Goal: Information Seeking & Learning: Learn about a topic

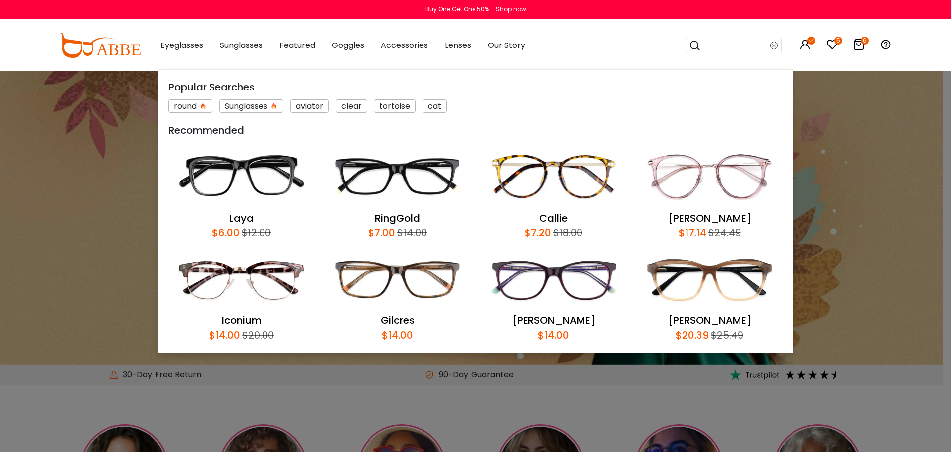
click at [715, 42] on input "search" at bounding box center [735, 45] width 69 height 15
click at [715, 44] on input "search" at bounding box center [735, 45] width 69 height 15
drag, startPoint x: 772, startPoint y: 48, endPoint x: 759, endPoint y: 49, distance: 12.4
click at [771, 48] on icon at bounding box center [774, 46] width 8 height 14
click at [736, 47] on input "search" at bounding box center [735, 45] width 69 height 15
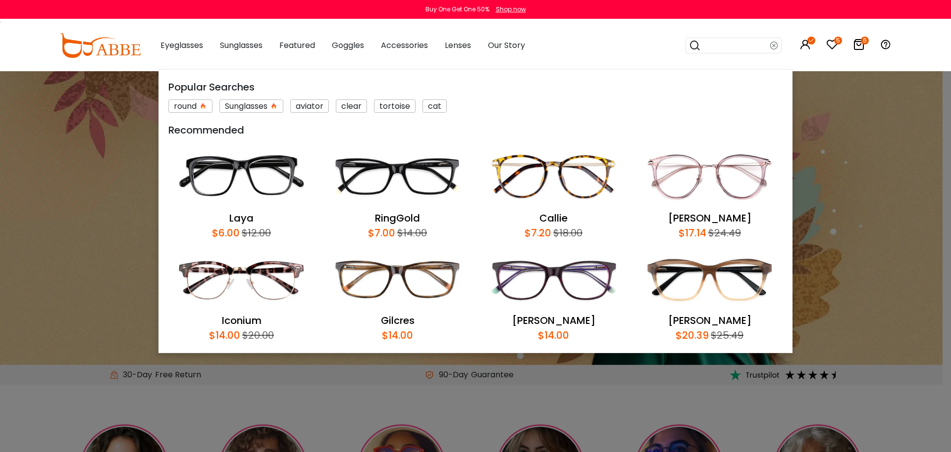
click at [735, 46] on input "search" at bounding box center [735, 45] width 69 height 15
click at [775, 45] on icon at bounding box center [774, 46] width 8 height 14
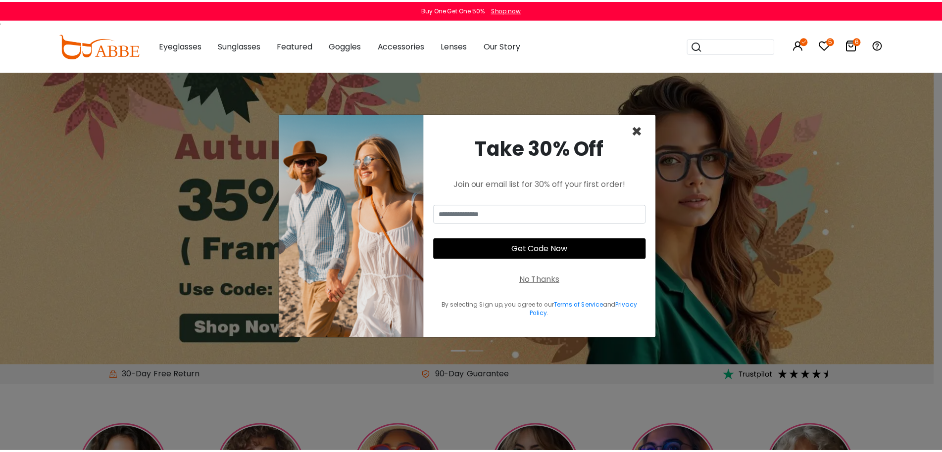
scroll to position [0, 0]
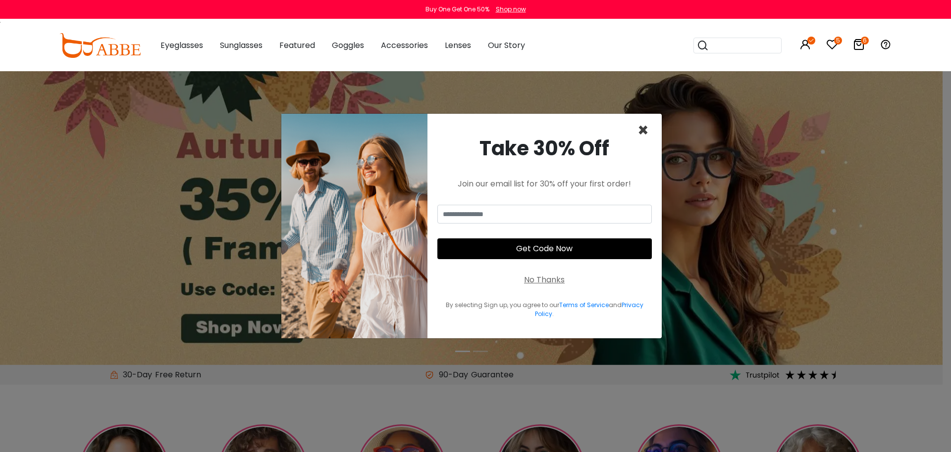
click at [645, 132] on span "×" at bounding box center [642, 130] width 11 height 25
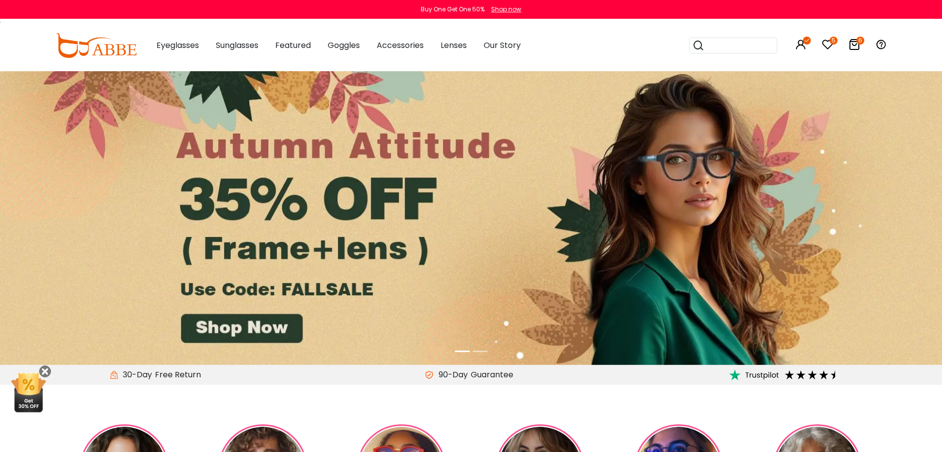
click at [718, 42] on input "search" at bounding box center [738, 45] width 69 height 15
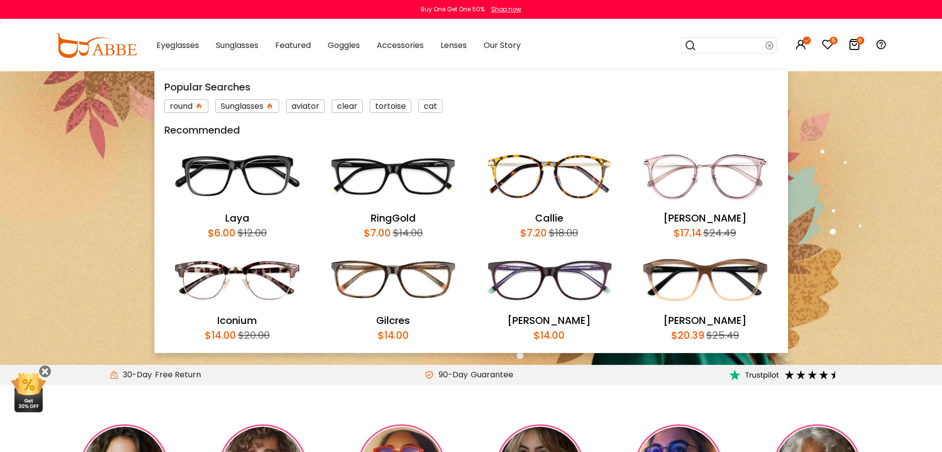
paste input "**********"
type input "**********"
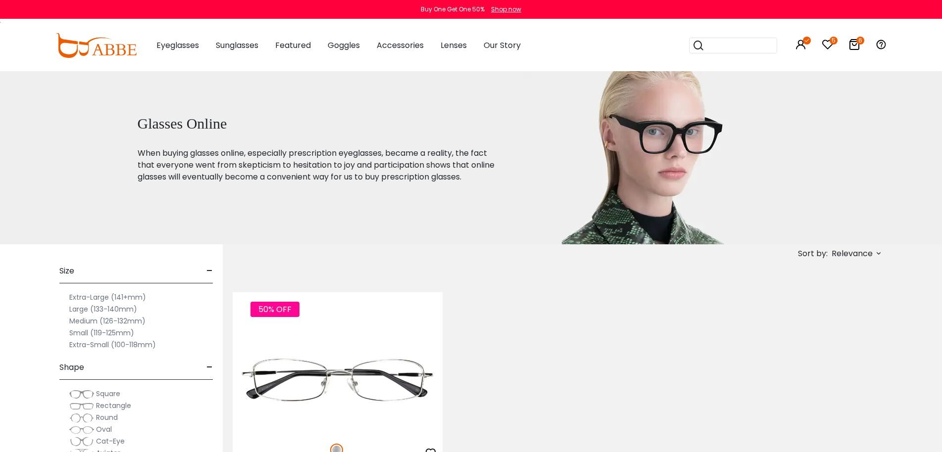
scroll to position [99, 0]
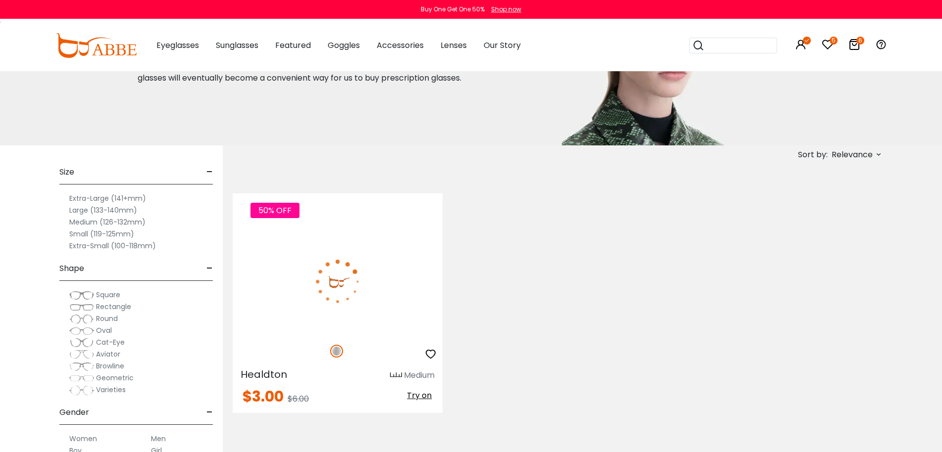
click at [373, 293] on img at bounding box center [338, 281] width 210 height 105
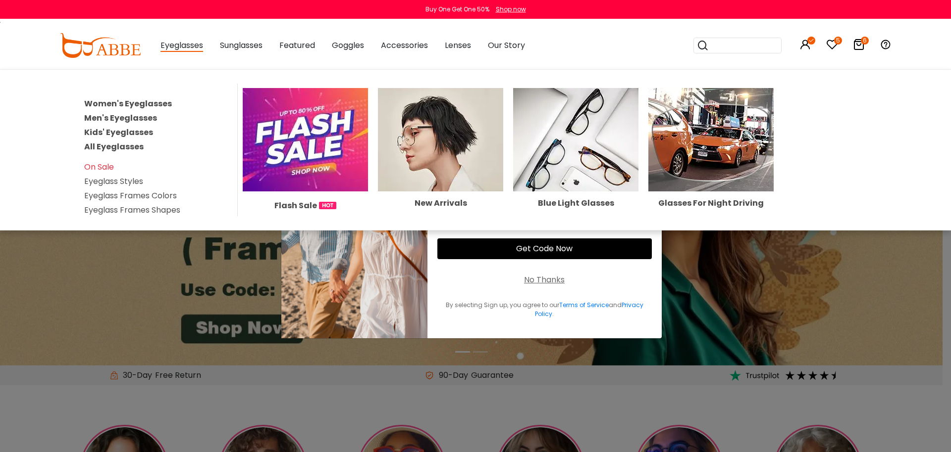
click at [125, 149] on link "All Eyeglasses" at bounding box center [113, 146] width 59 height 11
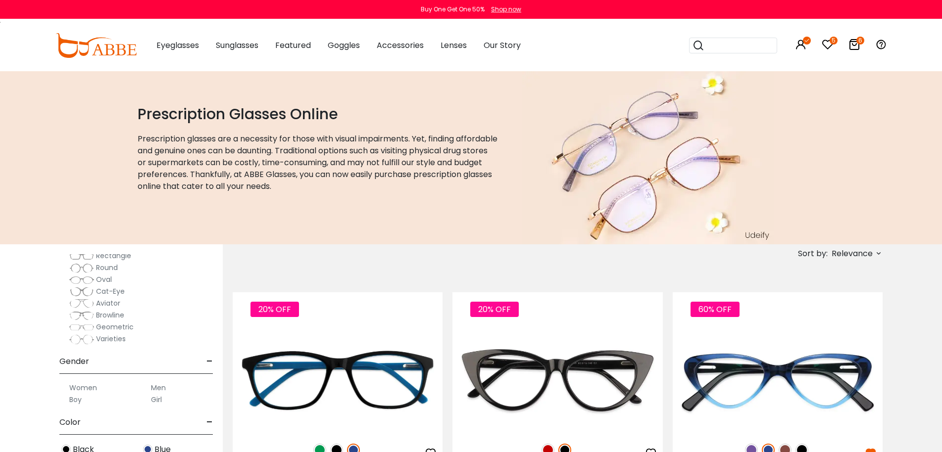
scroll to position [198, 0]
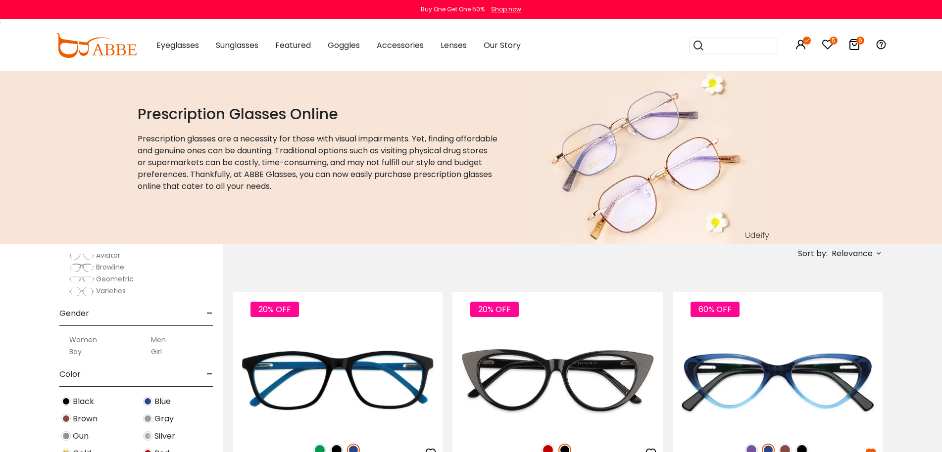
click at [165, 405] on span "Blue" at bounding box center [162, 402] width 16 height 12
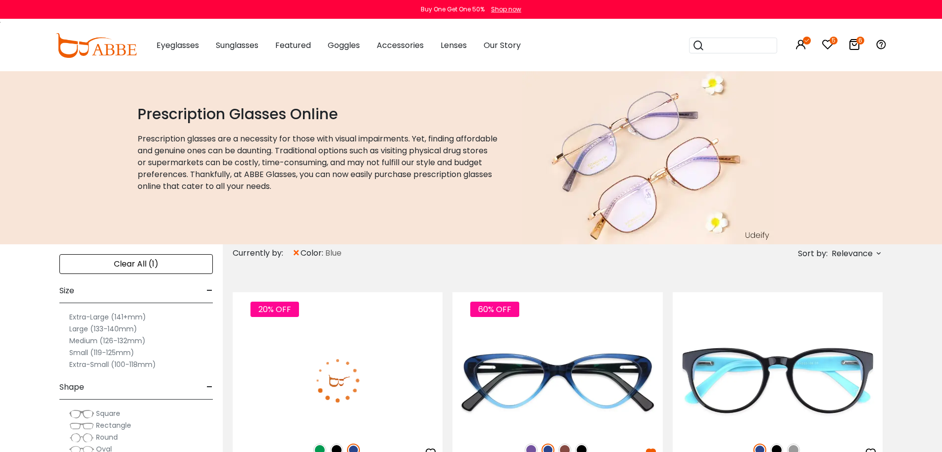
click at [849, 247] on span "Relevance" at bounding box center [852, 254] width 41 height 18
click at [804, 285] on div "New Arrivals" at bounding box center [835, 282] width 83 height 12
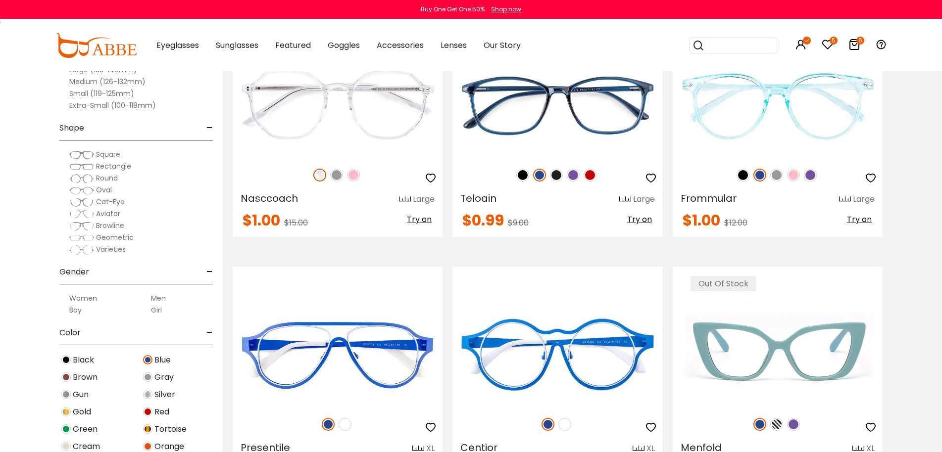
scroll to position [4059, 0]
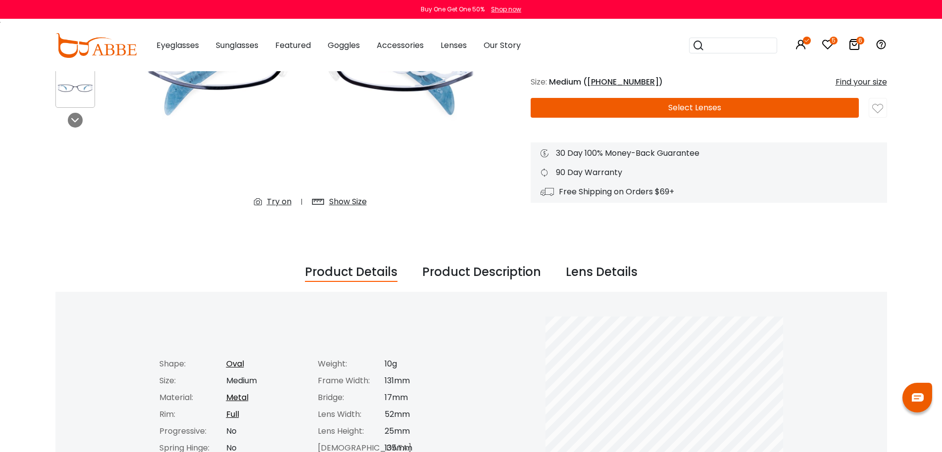
click at [471, 268] on div "Product Description" at bounding box center [481, 272] width 119 height 19
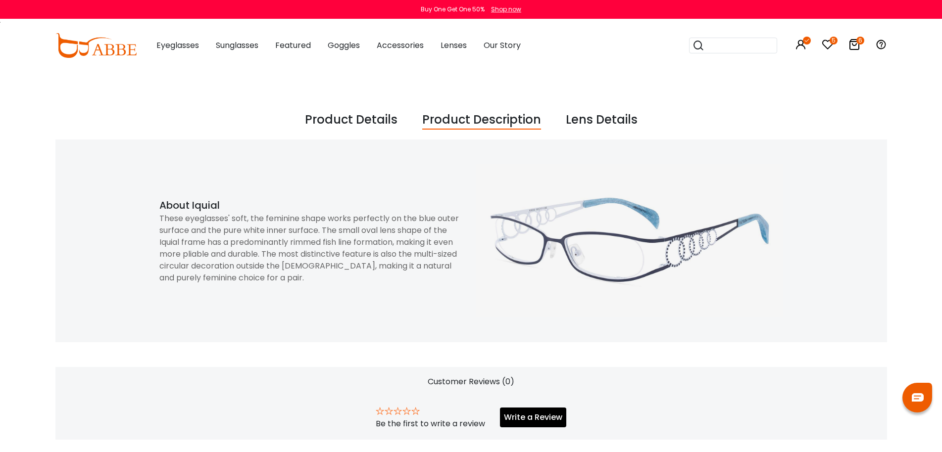
scroll to position [396, 0]
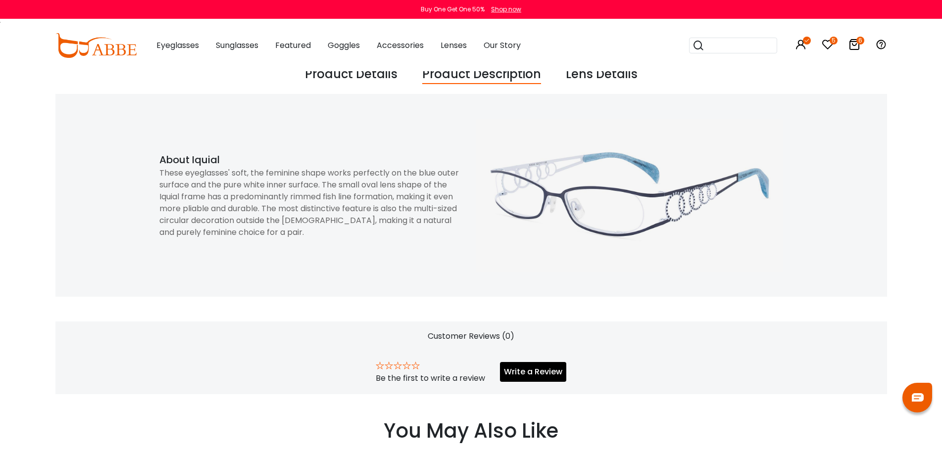
click at [275, 194] on div "These eyeglasses' soft, the feminine shape works perfectly on the blue outer su…" at bounding box center [312, 202] width 307 height 71
copy div "predominantly"
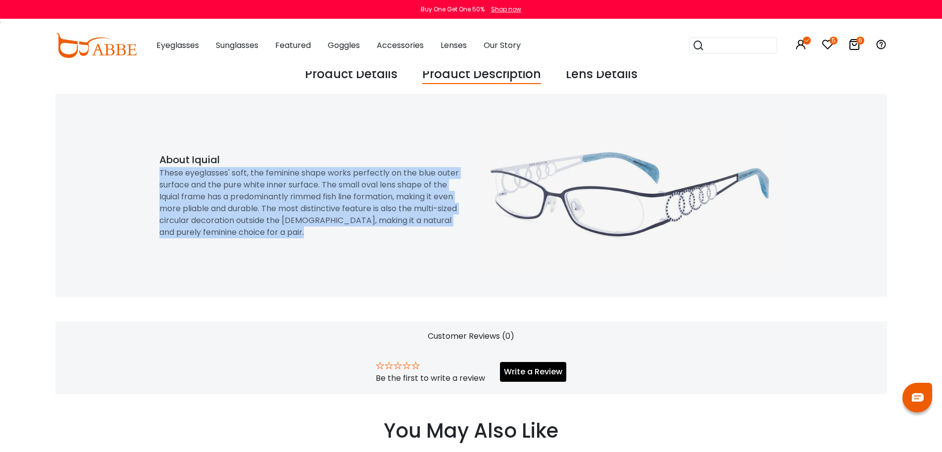
click at [275, 194] on div "These eyeglasses' soft, the feminine shape works perfectly on the blue outer su…" at bounding box center [312, 202] width 307 height 71
copy div "These eyeglasses' soft, the feminine shape works perfectly on the blue outer su…"
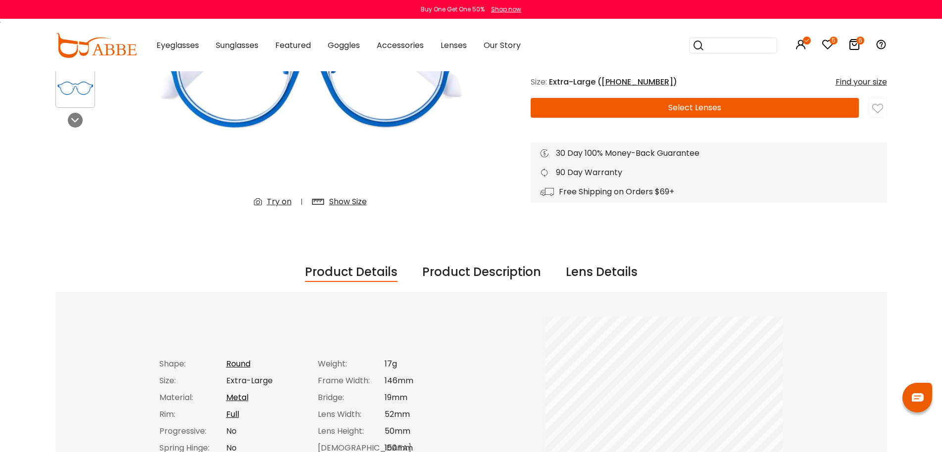
click at [491, 274] on div "Product Description" at bounding box center [481, 272] width 119 height 19
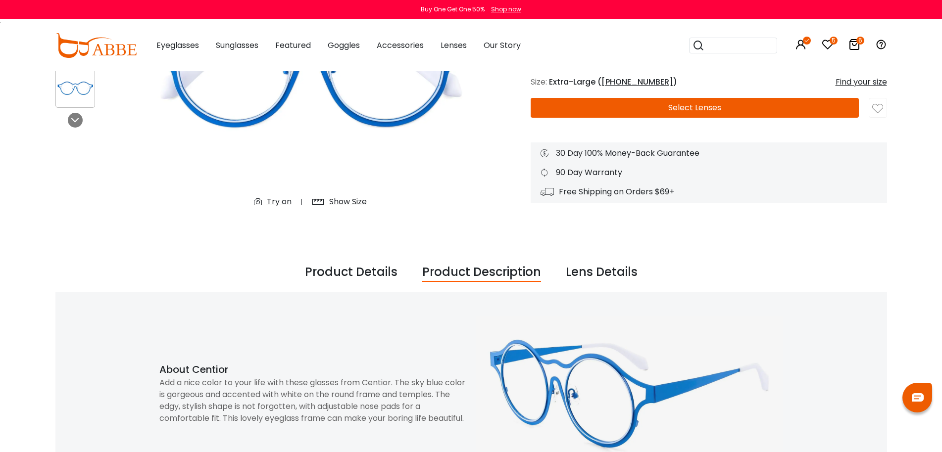
click at [343, 382] on div "Add a nice color to your life with these glasses from Centior. The sky blue col…" at bounding box center [312, 401] width 307 height 48
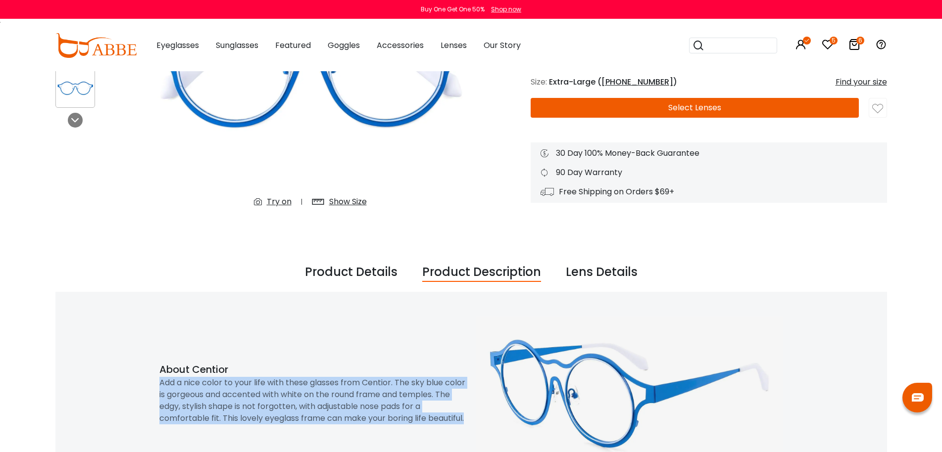
click at [343, 382] on div "Add a nice color to your life with these glasses from Centior. The sky blue col…" at bounding box center [312, 401] width 307 height 48
copy div "Add a nice color to your life with these glasses from Centior. The sky blue col…"
